Goal: Check status: Verify the current state of an ongoing process or item

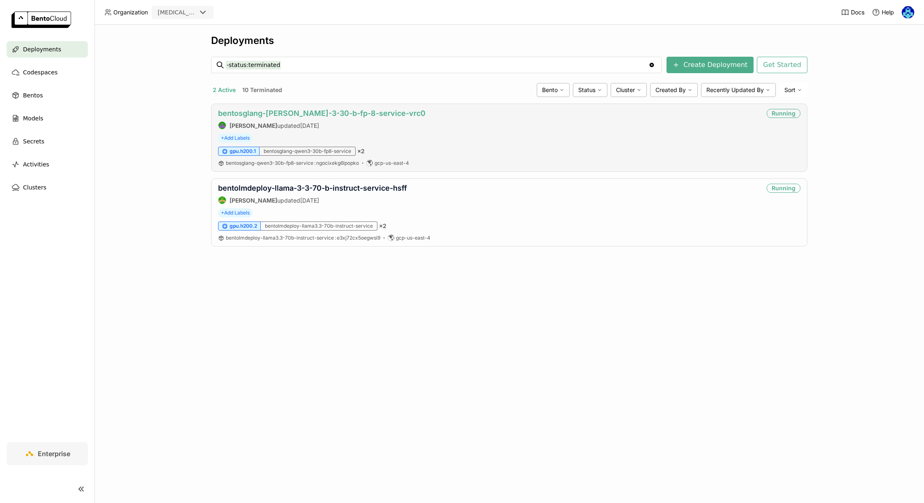
click at [359, 110] on link "bentosglang-[PERSON_NAME]-3-30-b-fp-8-service-vrc0" at bounding box center [321, 113] width 207 height 9
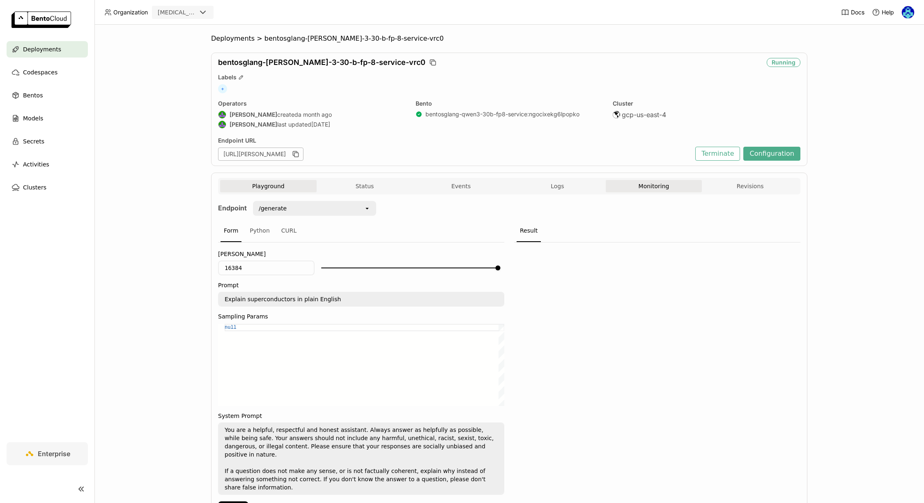
click at [650, 189] on button "Monitoring" at bounding box center [654, 186] width 97 height 12
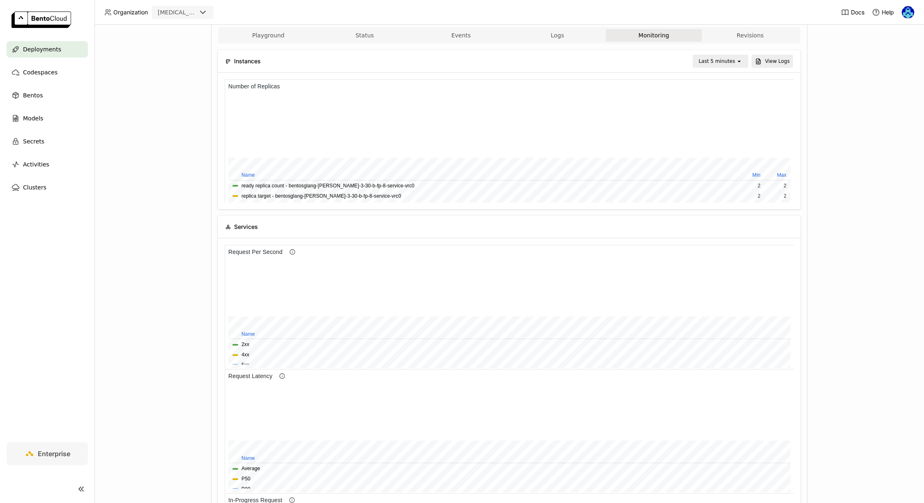
click at [726, 59] on div "Last 5 minutes" at bounding box center [717, 61] width 37 height 8
click at [719, 142] on li "Last 6 hours" at bounding box center [722, 138] width 53 height 15
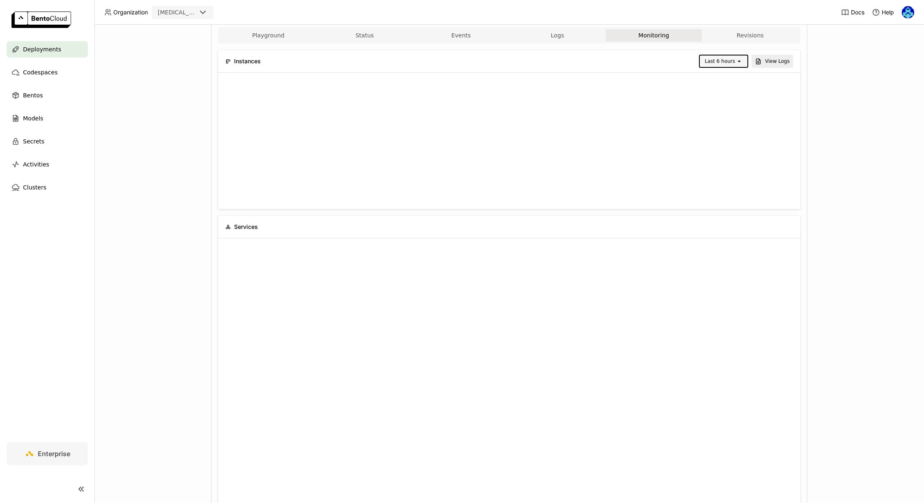
click at [730, 61] on div "Last 6 hours" at bounding box center [720, 61] width 30 height 8
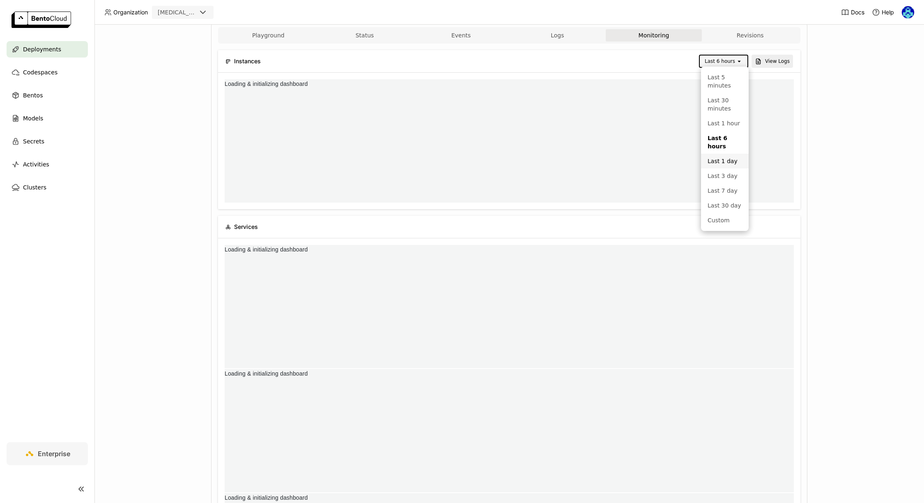
click at [728, 164] on div "Last 1 day" at bounding box center [725, 161] width 35 height 8
